Goal: Information Seeking & Learning: Check status

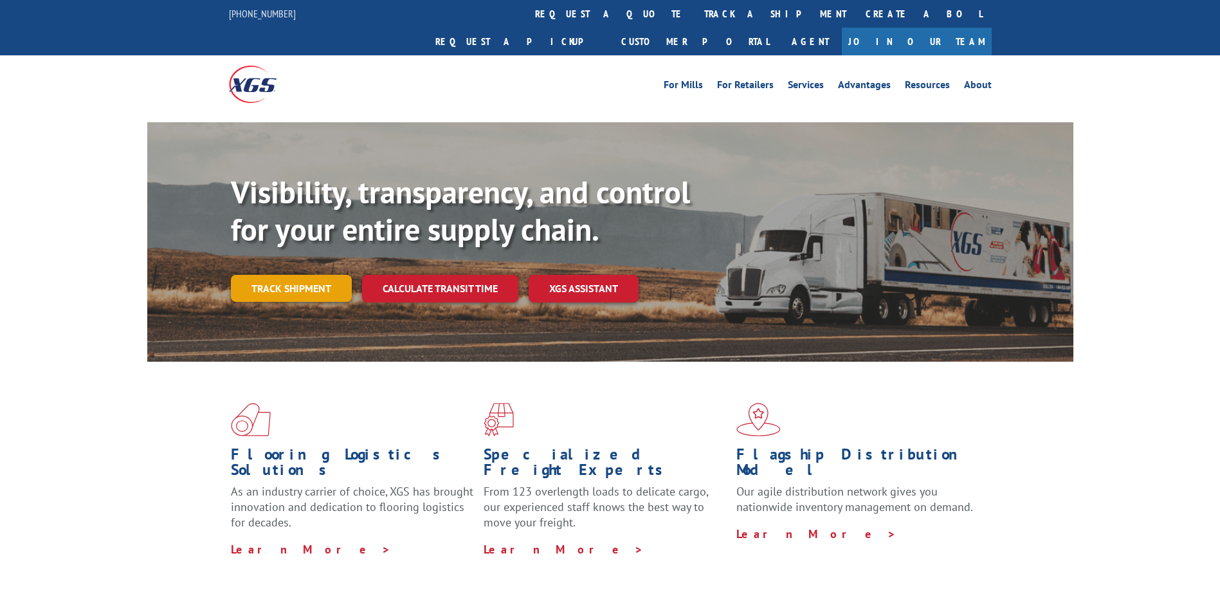
click at [308, 275] on link "Track shipment" at bounding box center [291, 288] width 121 height 27
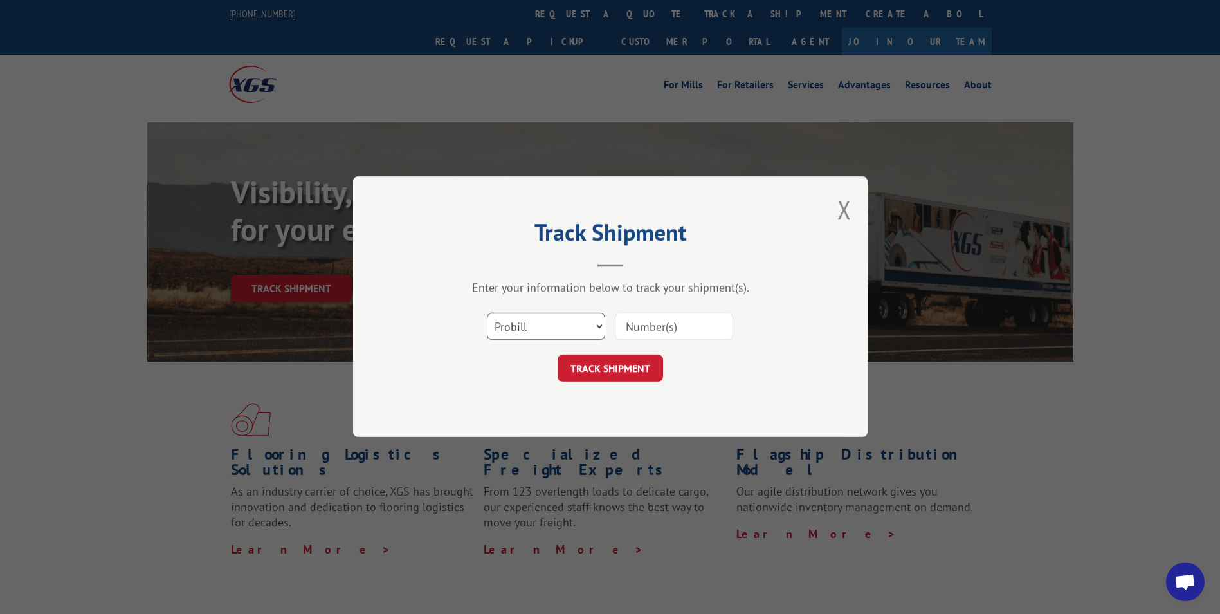
drag, startPoint x: 547, startPoint y: 329, endPoint x: 542, endPoint y: 342, distance: 13.0
click at [547, 329] on select "Select category... Probill BOL PO" at bounding box center [546, 326] width 118 height 27
select select "bol"
click at [487, 313] on select "Select category... Probill BOL PO" at bounding box center [546, 326] width 118 height 27
drag, startPoint x: 664, startPoint y: 333, endPoint x: 622, endPoint y: 348, distance: 45.2
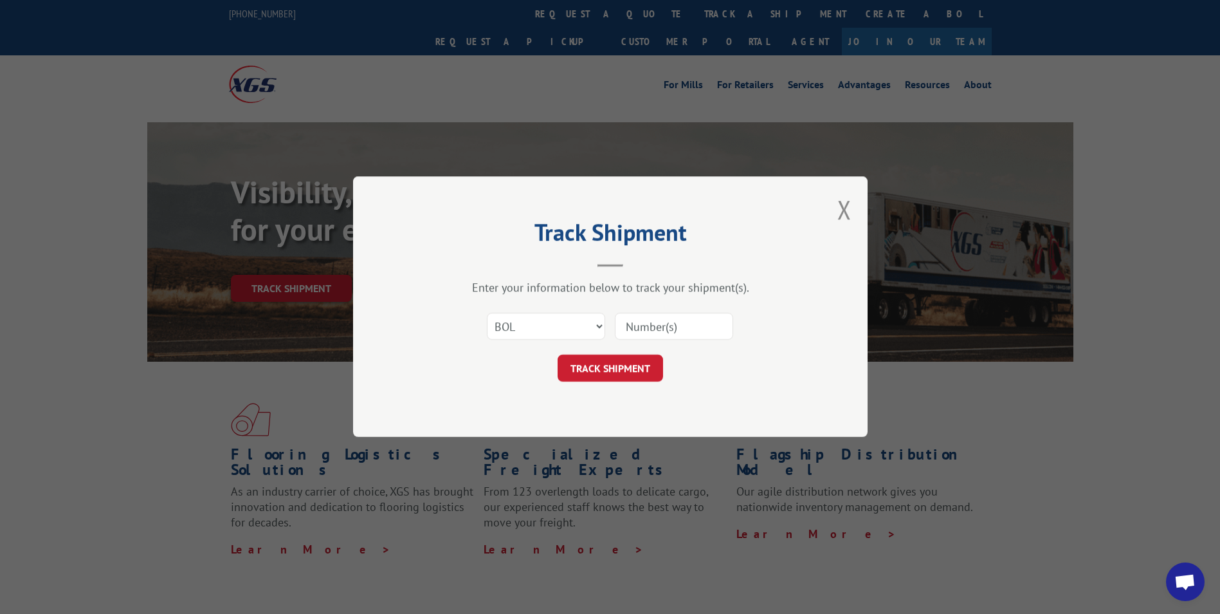
click at [664, 333] on input at bounding box center [674, 326] width 118 height 27
paste input "2843967"
type input "2843967"
click at [607, 369] on button "TRACK SHIPMENT" at bounding box center [610, 368] width 105 height 27
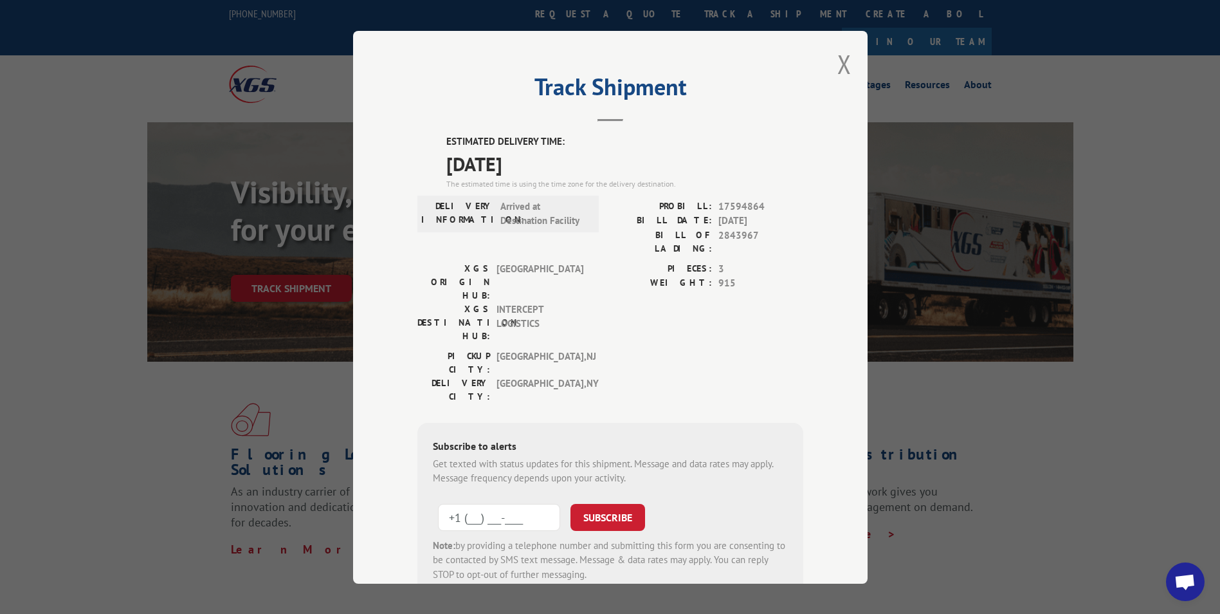
click at [493, 503] on input "+1 (___) ___-____" at bounding box center [499, 516] width 122 height 27
type input "[PHONE_NUMBER]"
click at [842, 65] on button "Close modal" at bounding box center [844, 64] width 14 height 34
